Goal: Task Accomplishment & Management: Complete application form

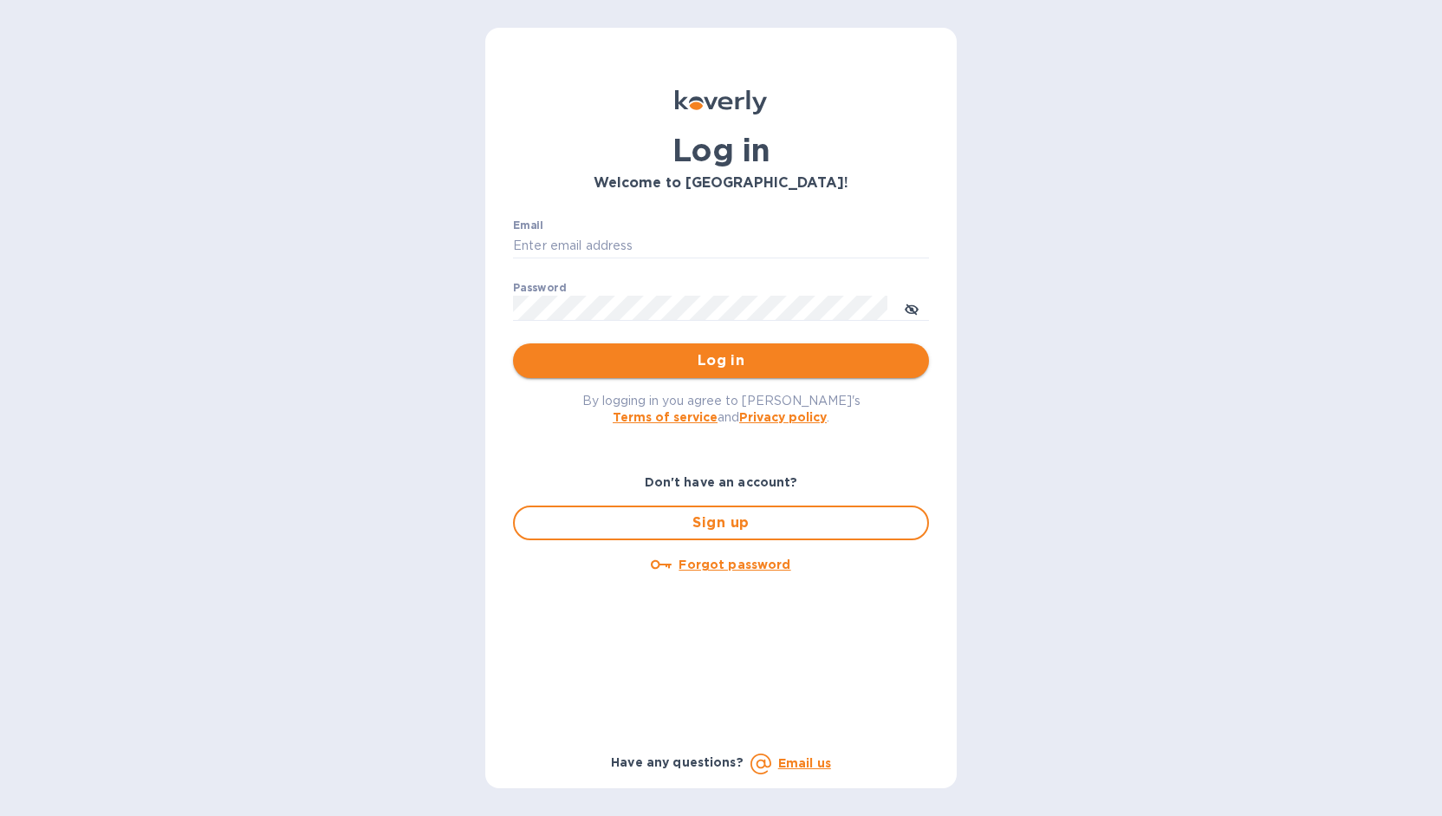
type input "[EMAIL_ADDRESS][DOMAIN_NAME]"
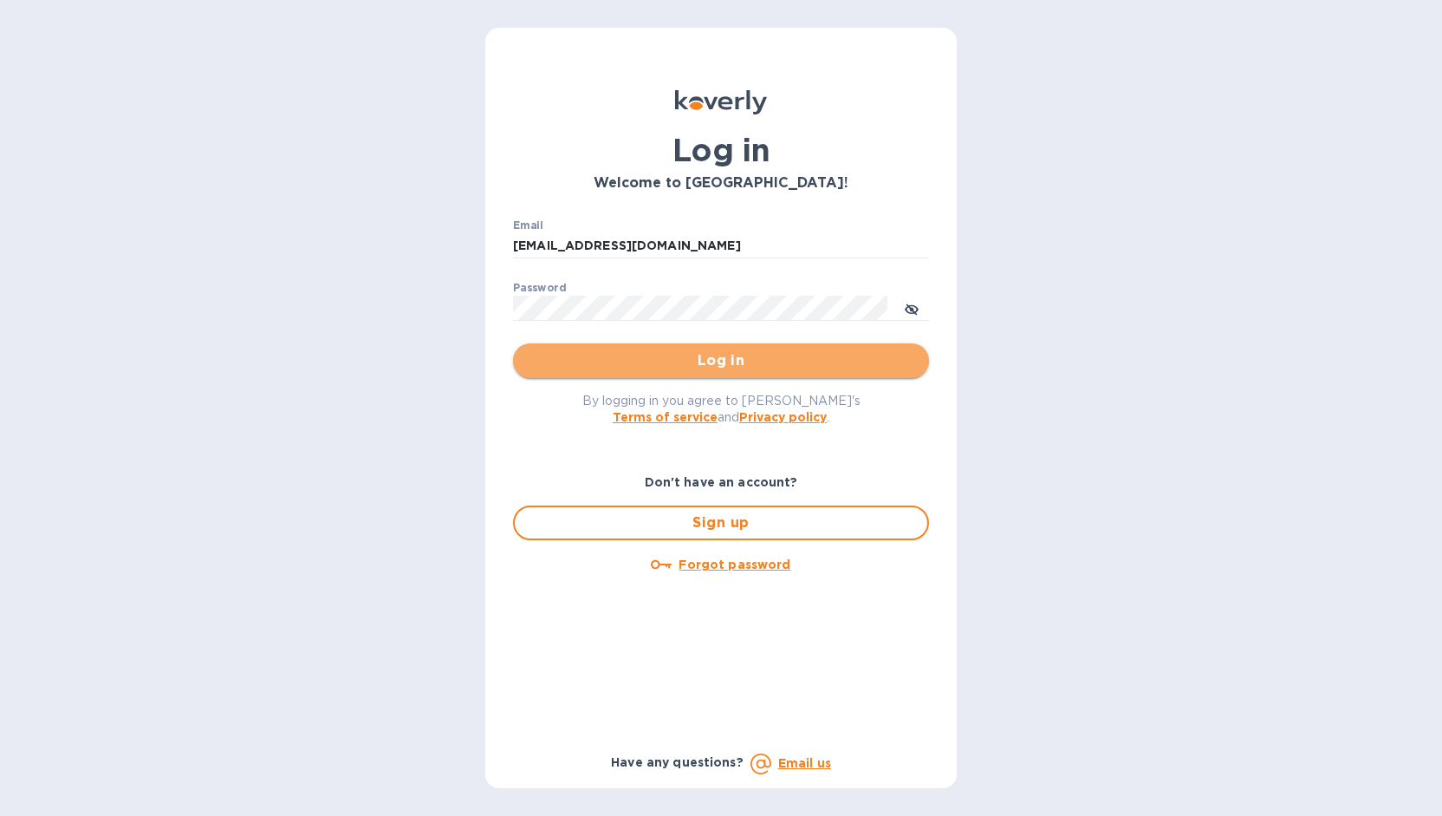
click at [640, 359] on span "Log in" at bounding box center [721, 360] width 388 height 21
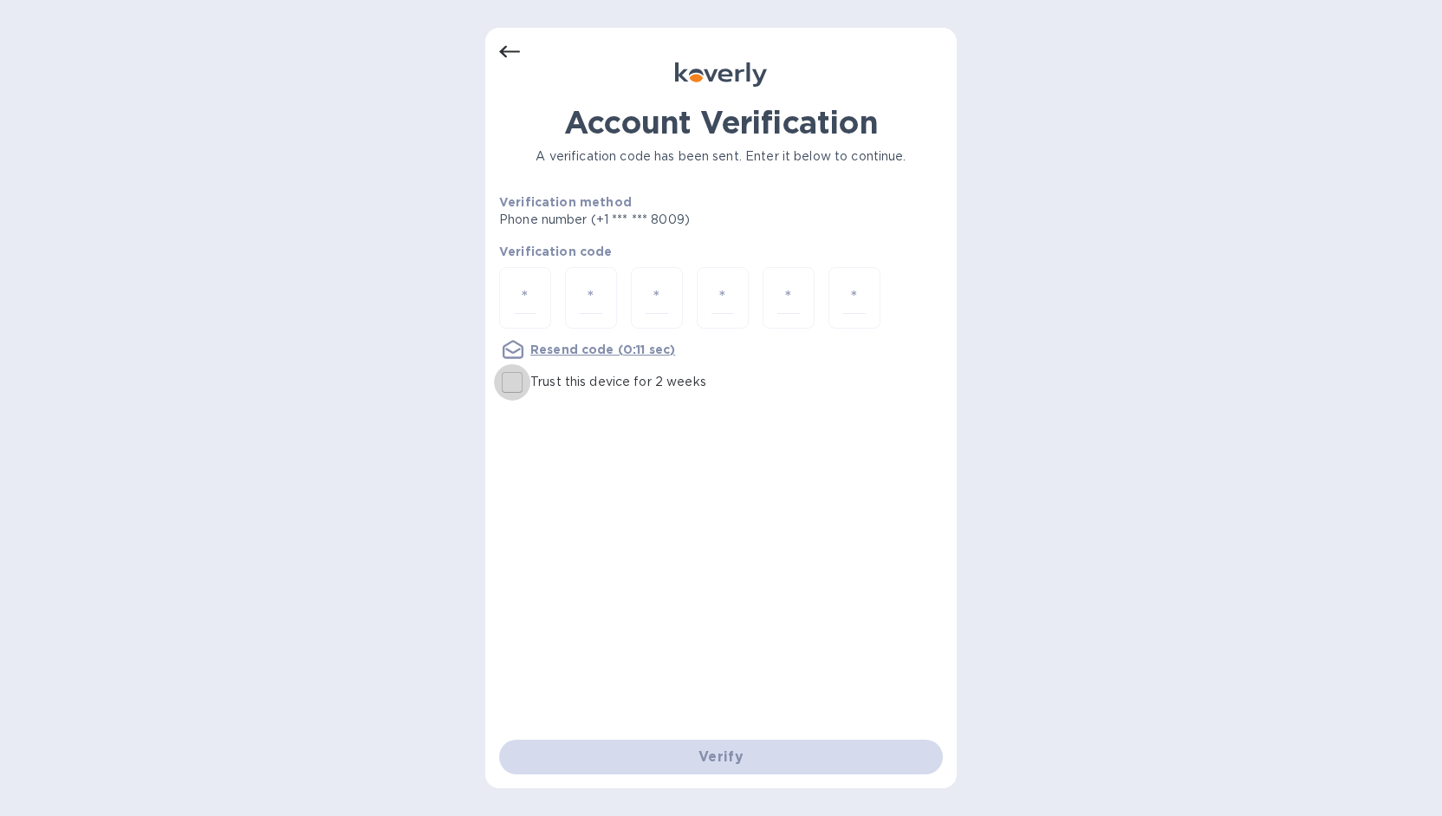
click at [517, 380] on input "Trust this device for 2 weeks" at bounding box center [512, 382] width 36 height 36
checkbox input "true"
click at [523, 291] on input "number" at bounding box center [525, 298] width 23 height 32
type input "1"
type input "8"
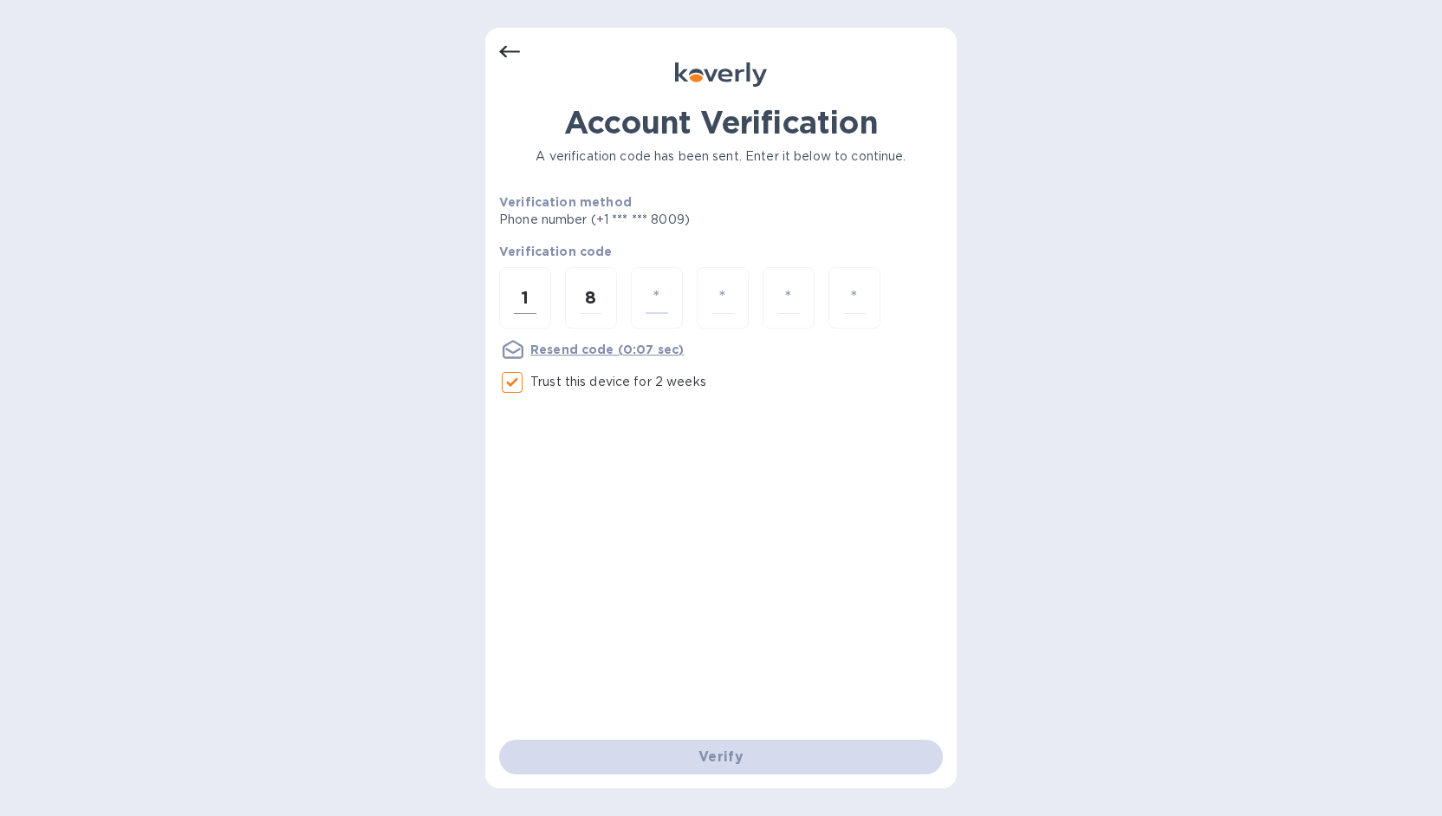
type input "3"
type input "9"
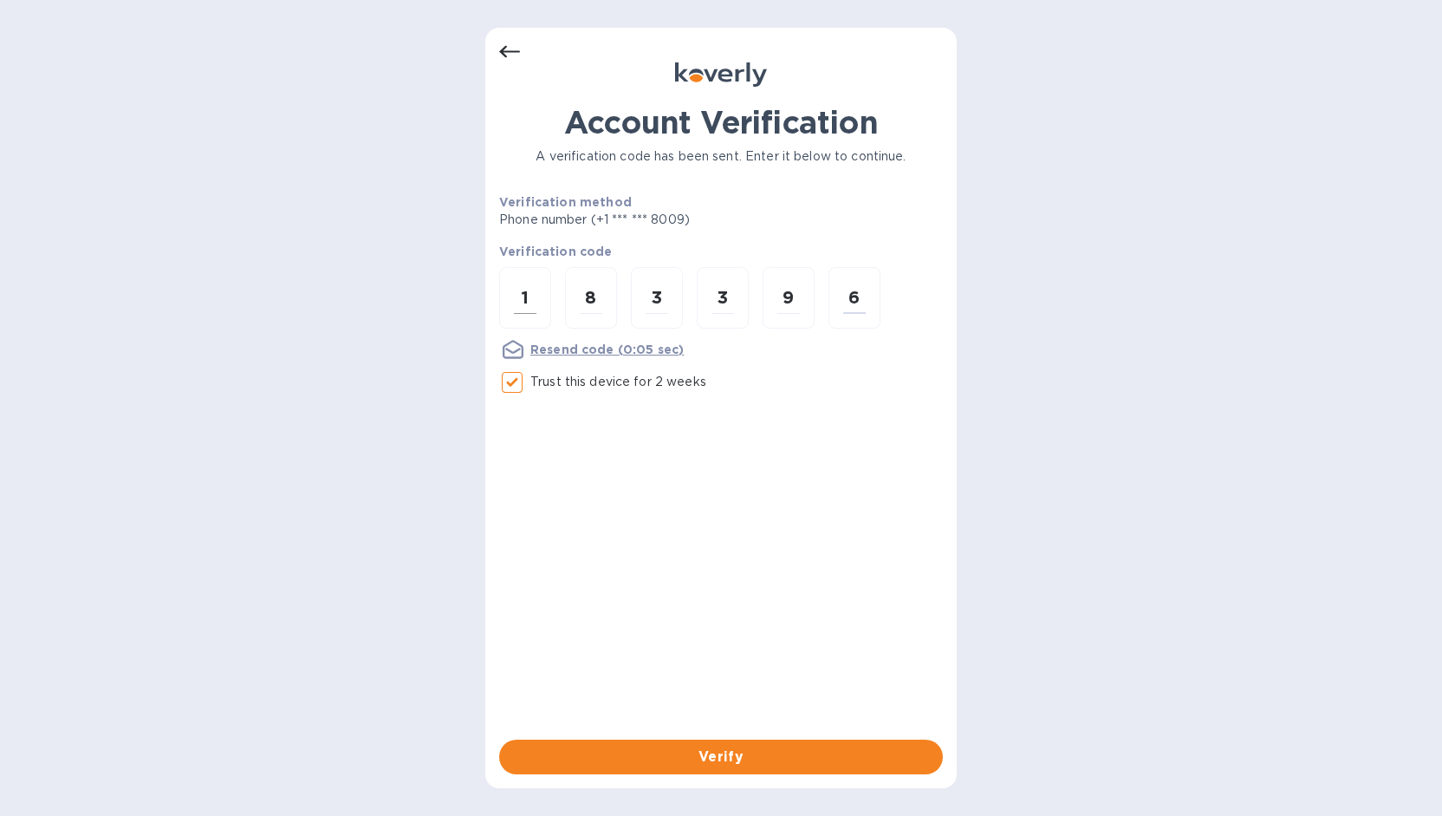
type input "6"
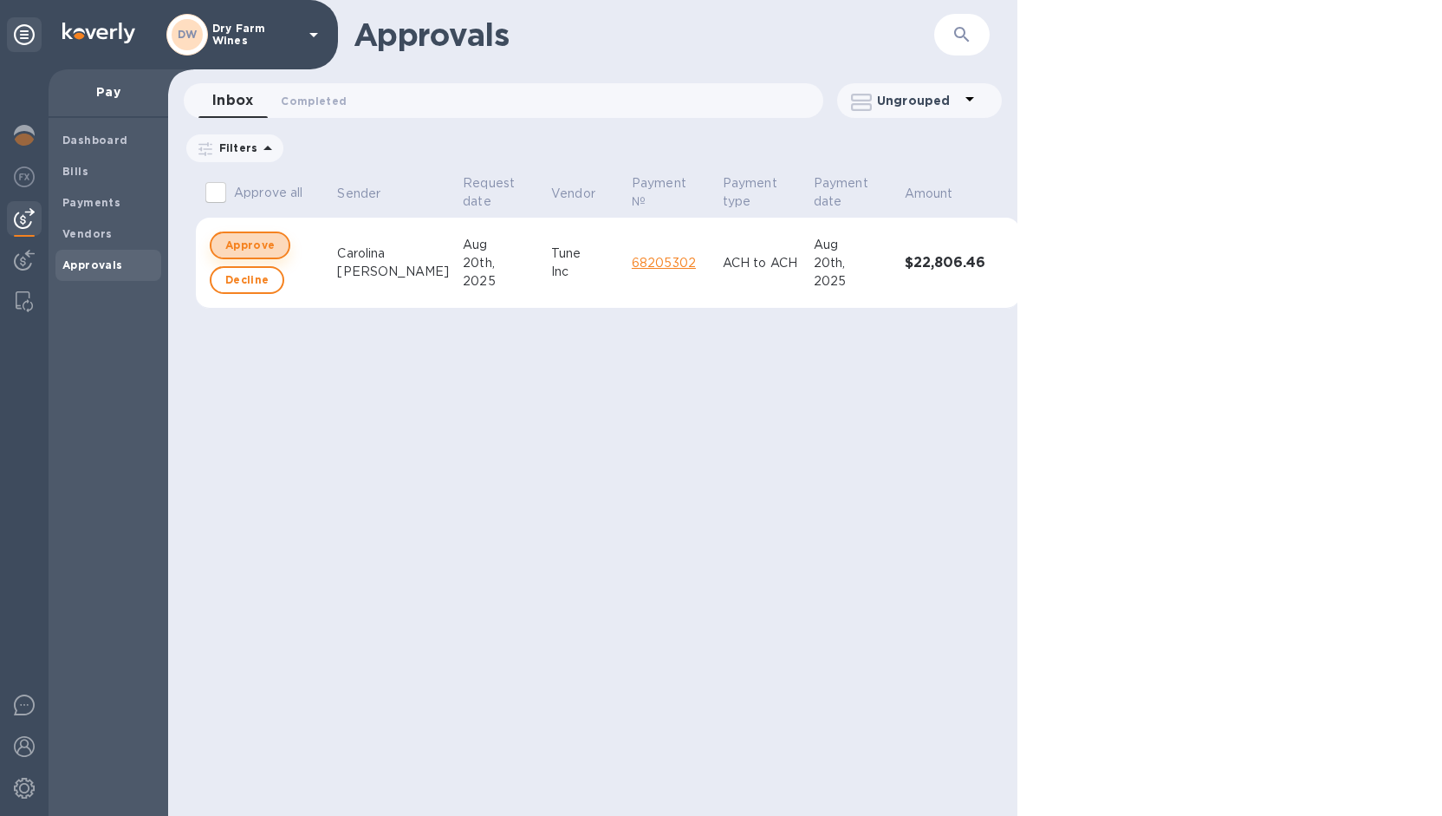
click at [266, 240] on span "Approve" at bounding box center [249, 245] width 49 height 21
checkbox input "true"
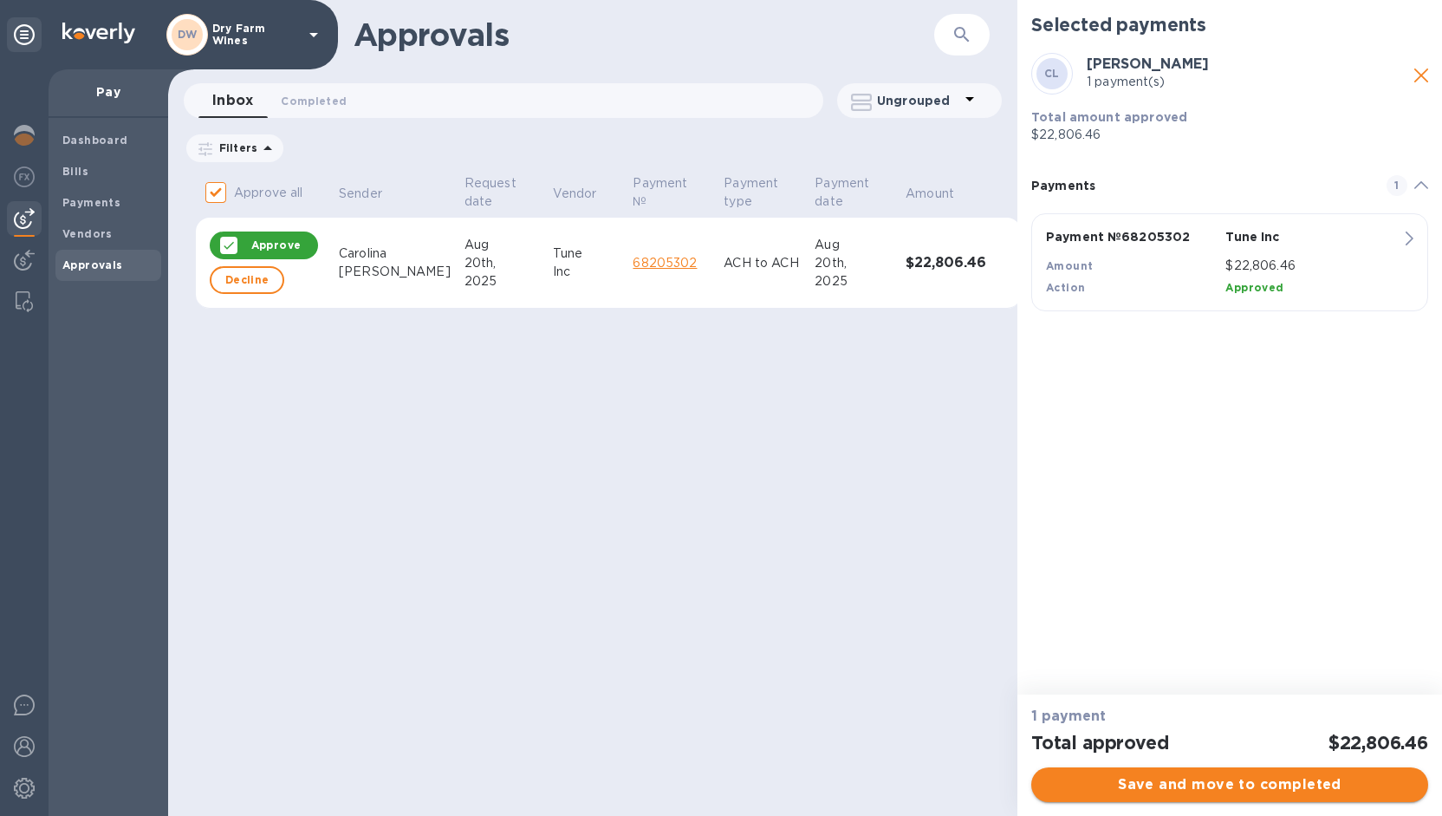
click at [1185, 776] on span "Save and move to completed" at bounding box center [1229, 784] width 369 height 21
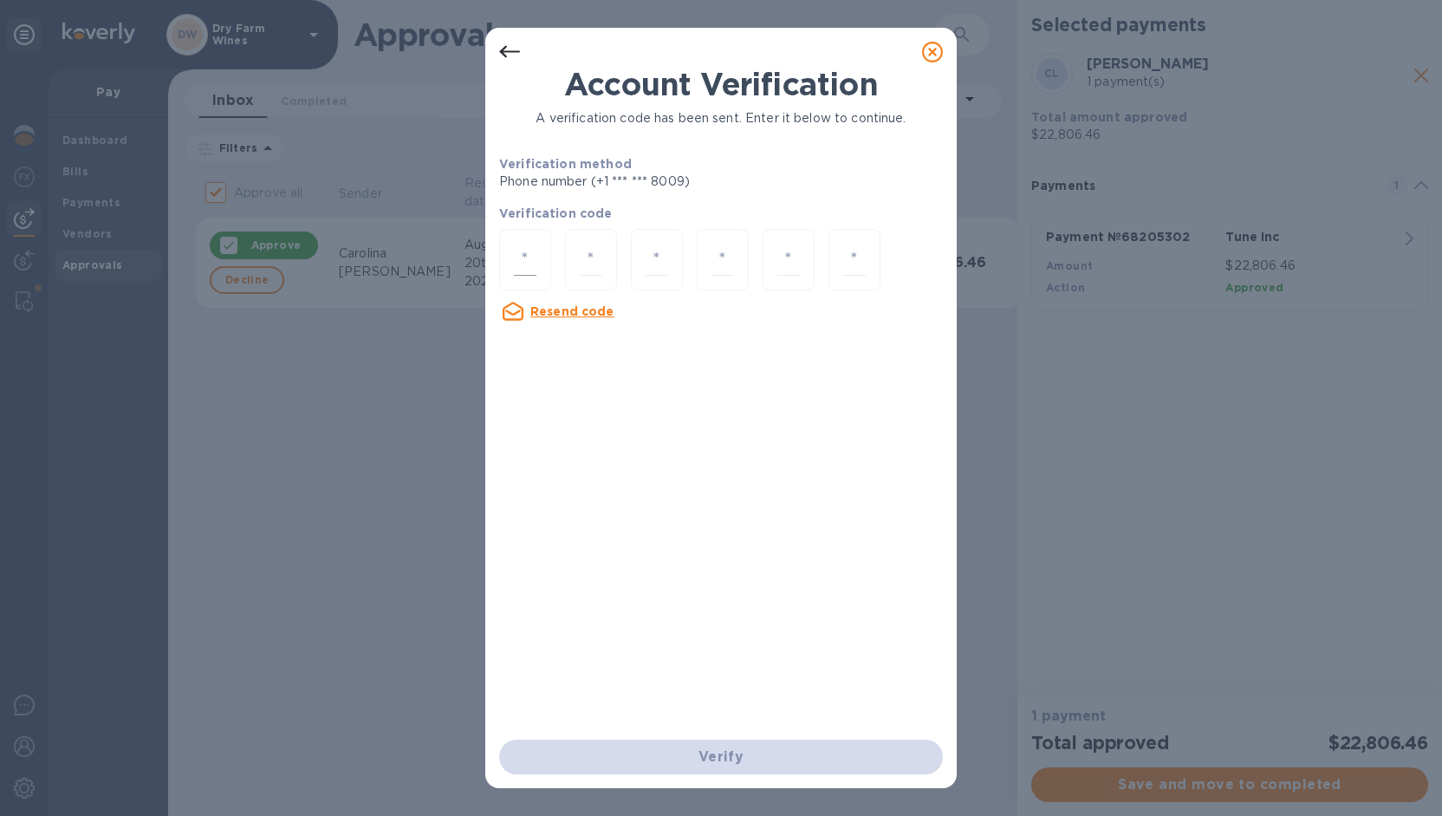
click at [529, 262] on input "number" at bounding box center [525, 260] width 23 height 32
type input "1"
type input "4"
type input "5"
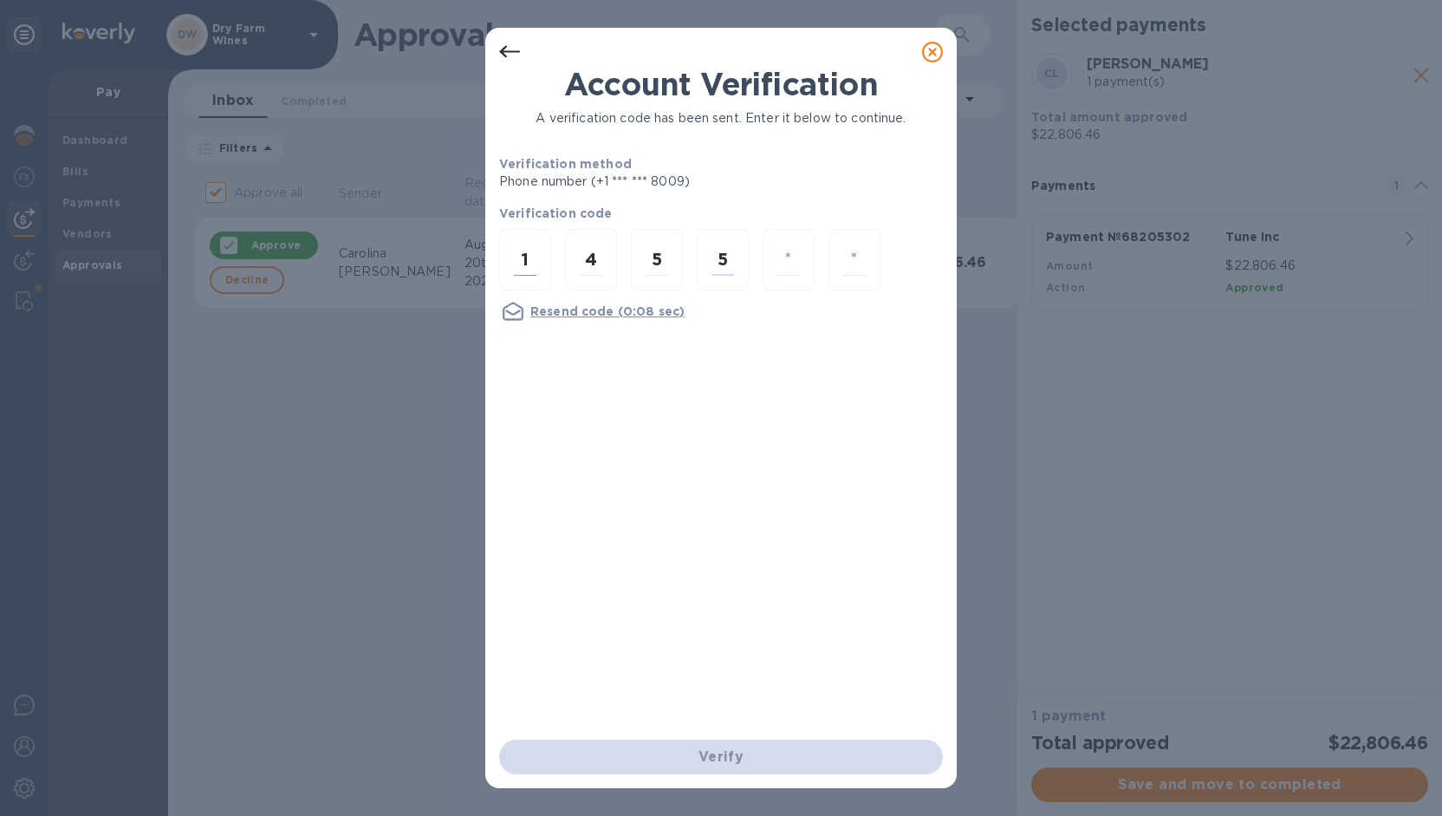
type input "9"
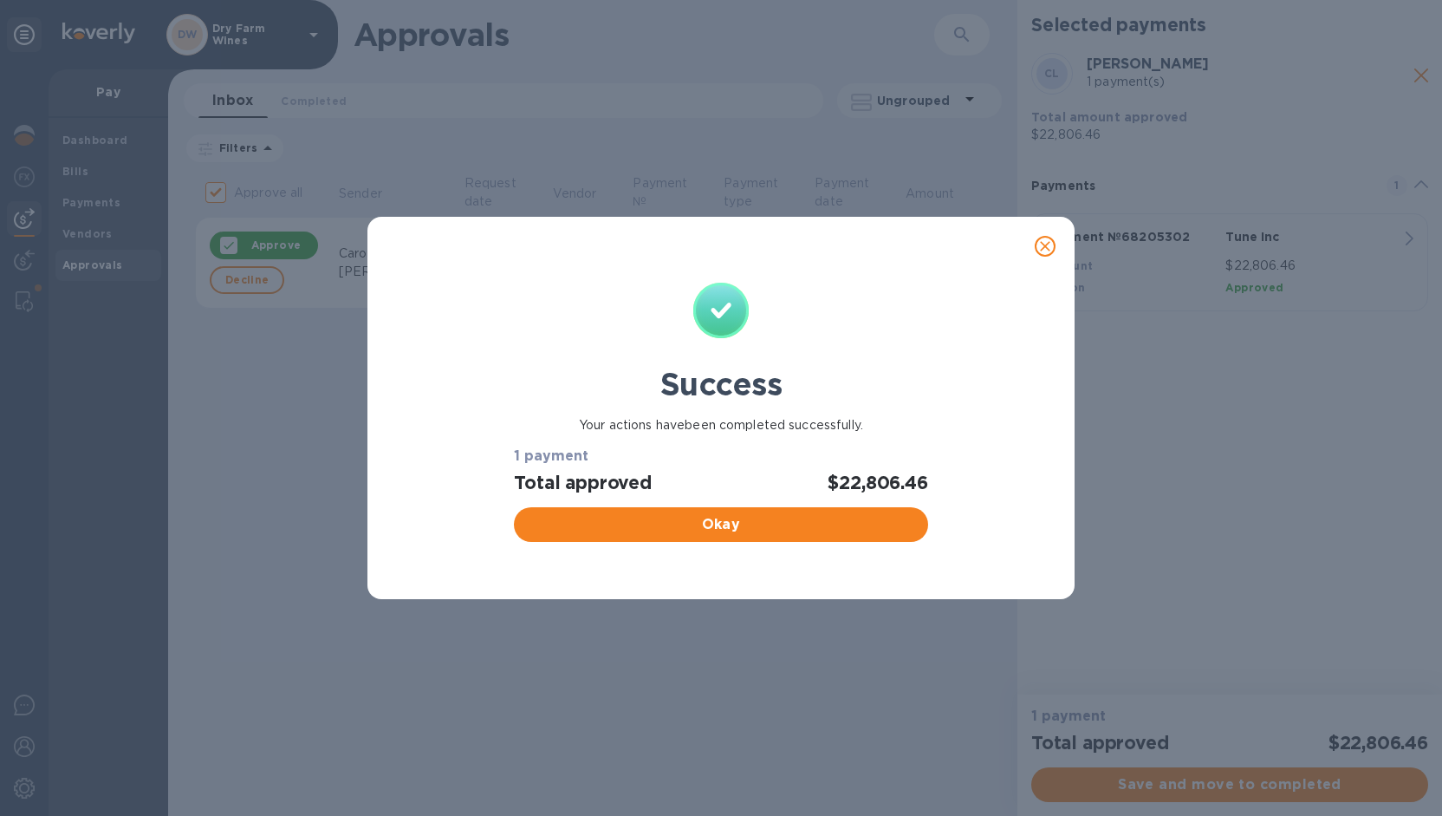
checkbox input "false"
